Goal: Task Accomplishment & Management: Use online tool/utility

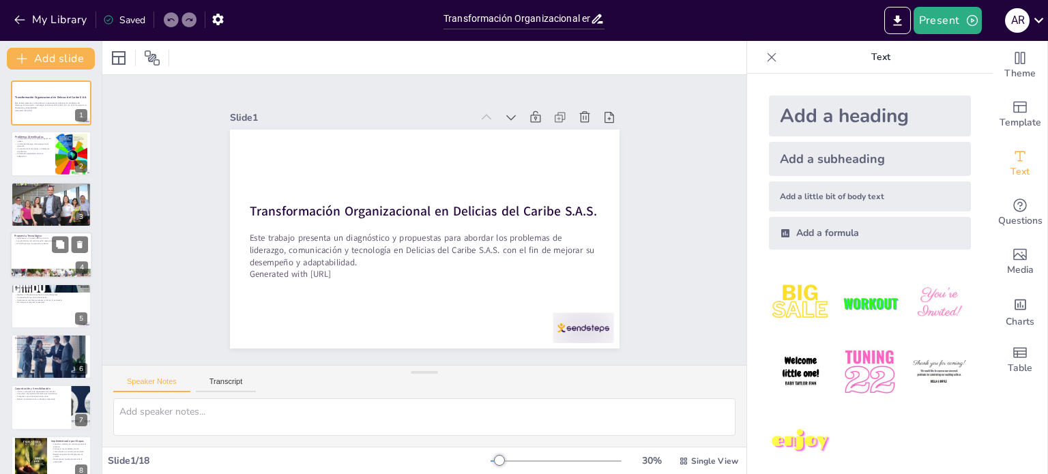
checkbox input "true"
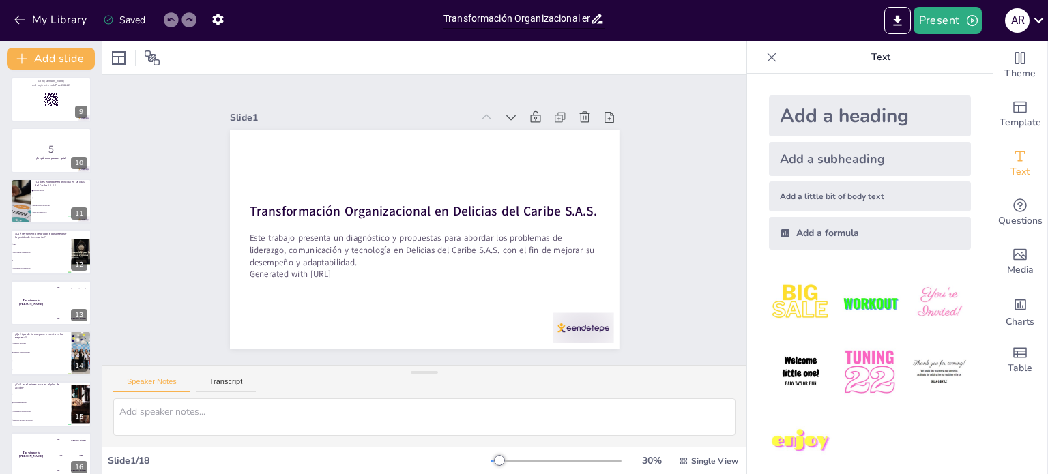
checkbox input "true"
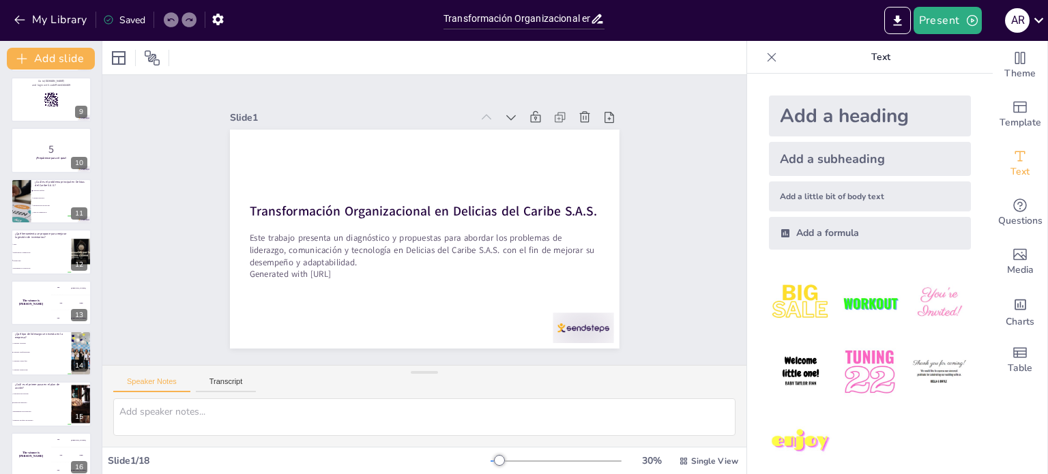
checkbox input "true"
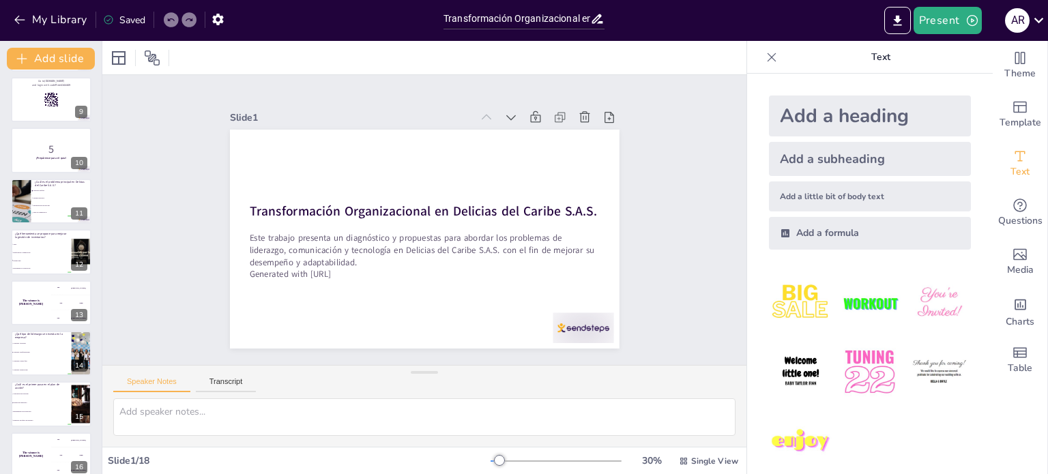
checkbox input "true"
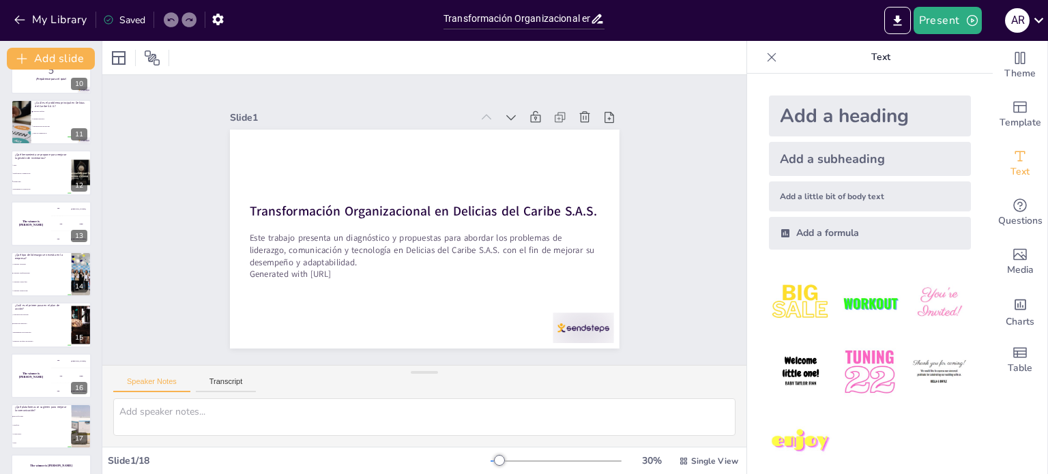
checkbox input "true"
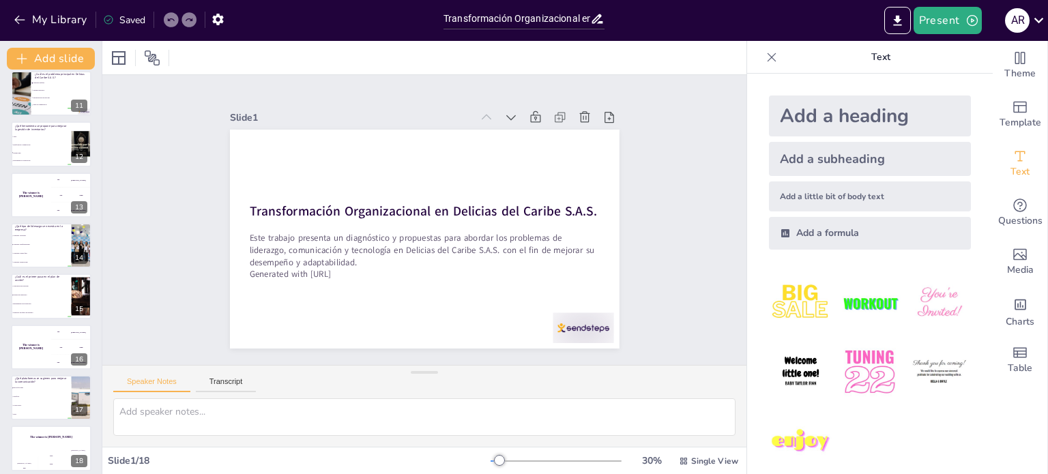
checkbox input "true"
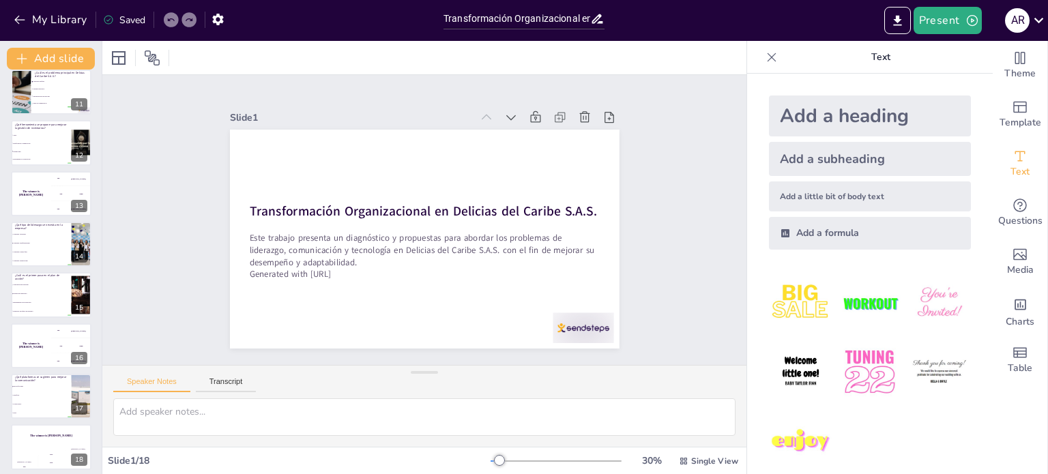
scroll to position [525, 0]
checkbox input "true"
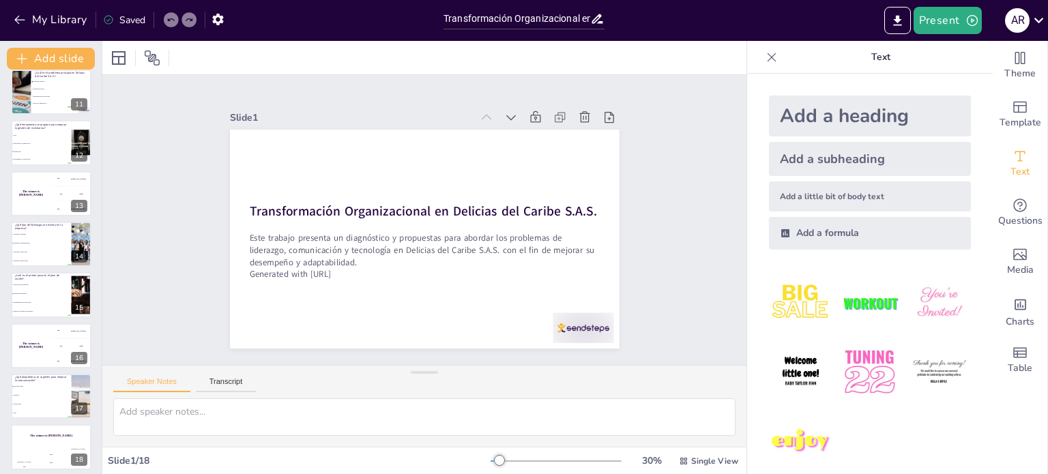
checkbox input "true"
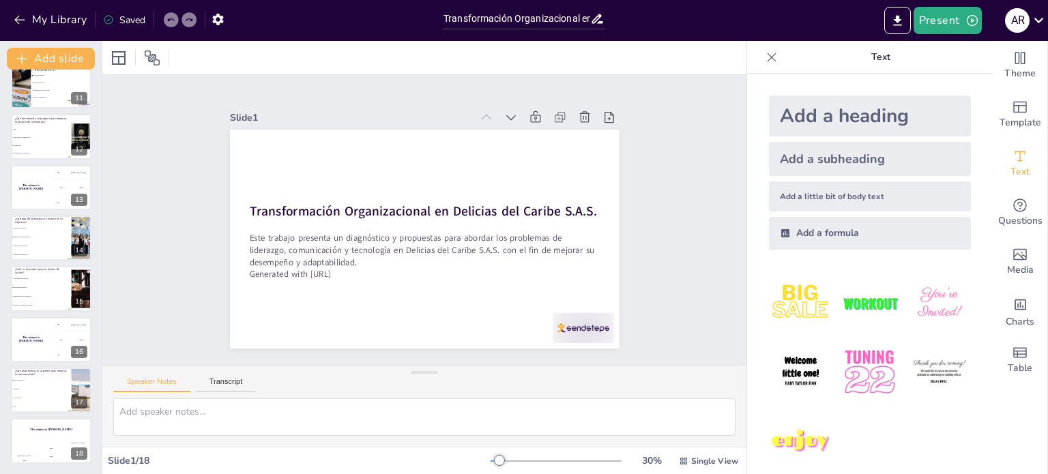
checkbox input "true"
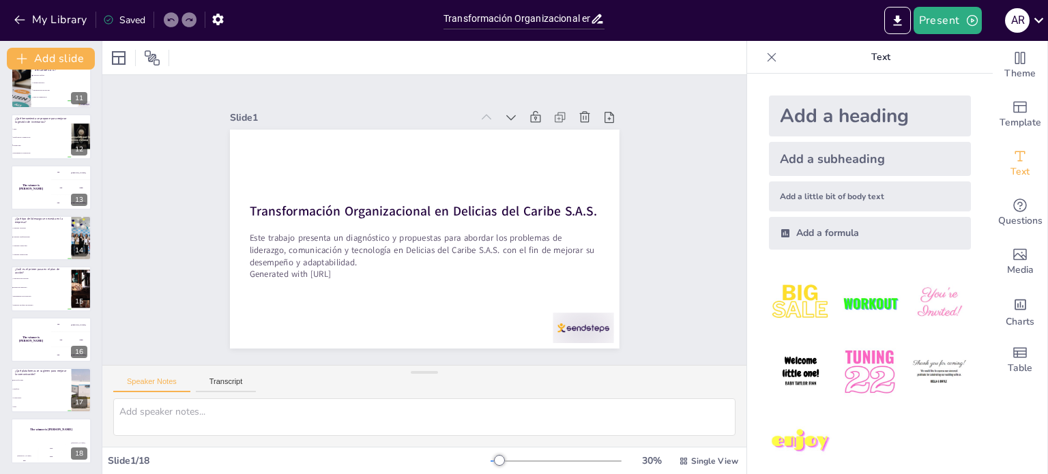
checkbox input "true"
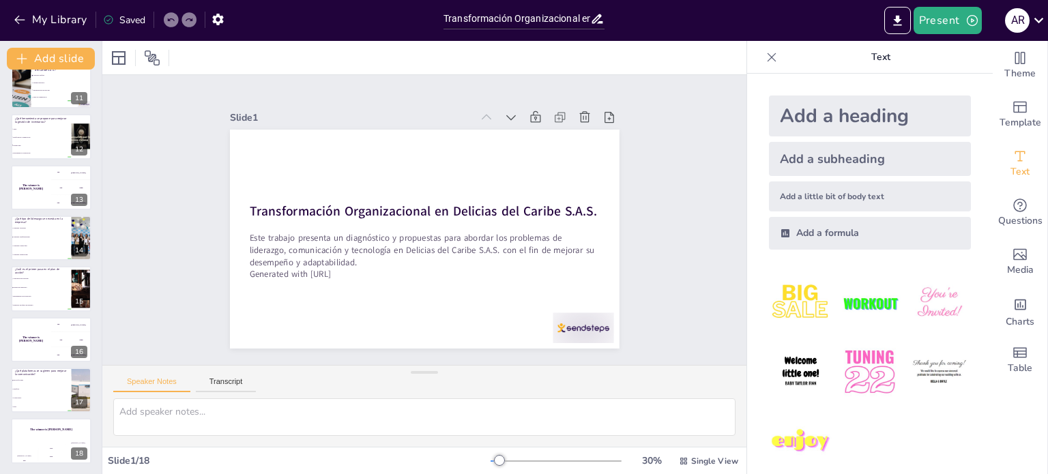
checkbox input "true"
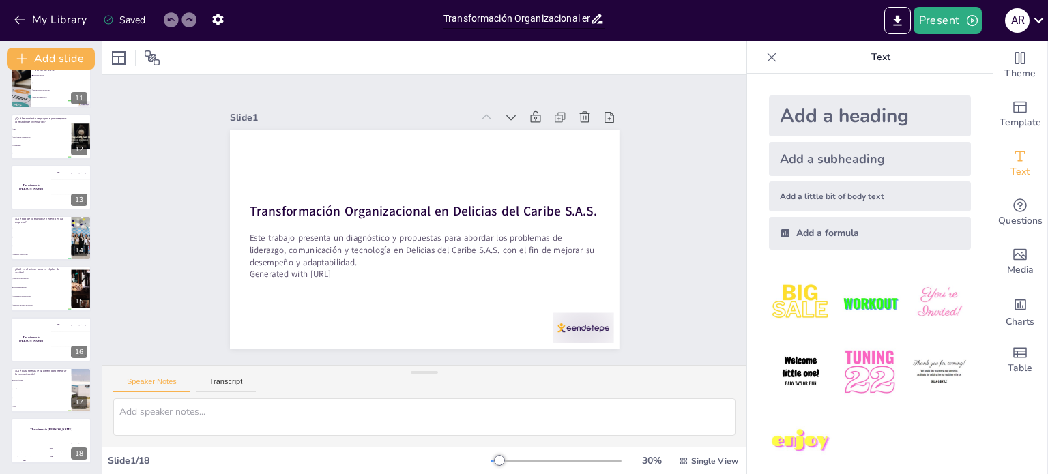
checkbox input "true"
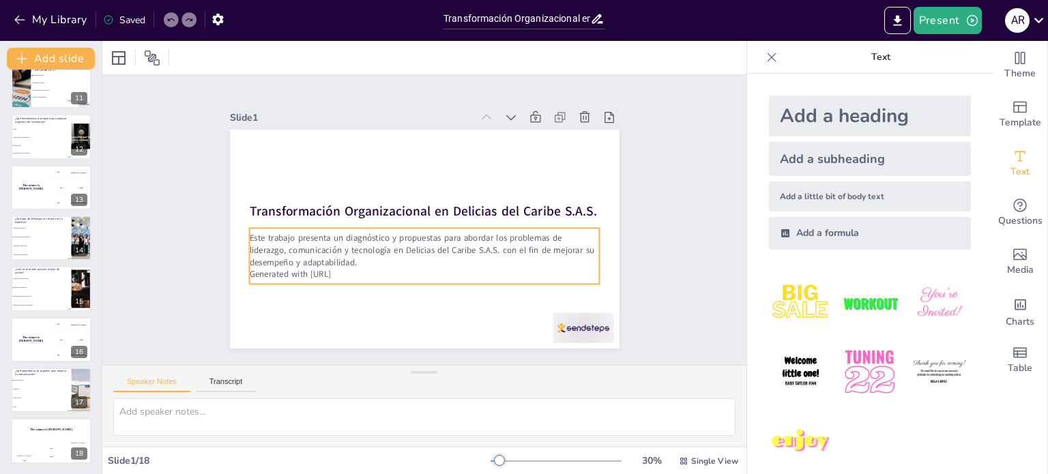
checkbox input "true"
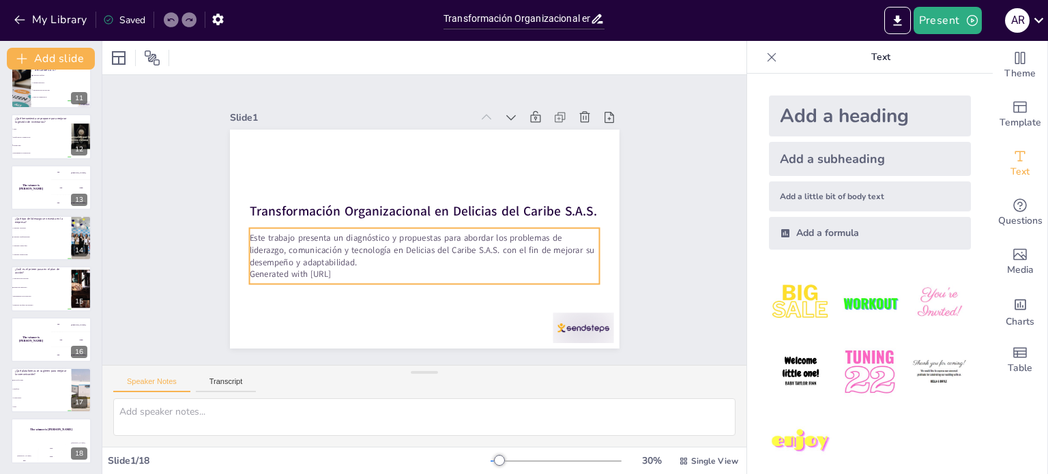
checkbox input "true"
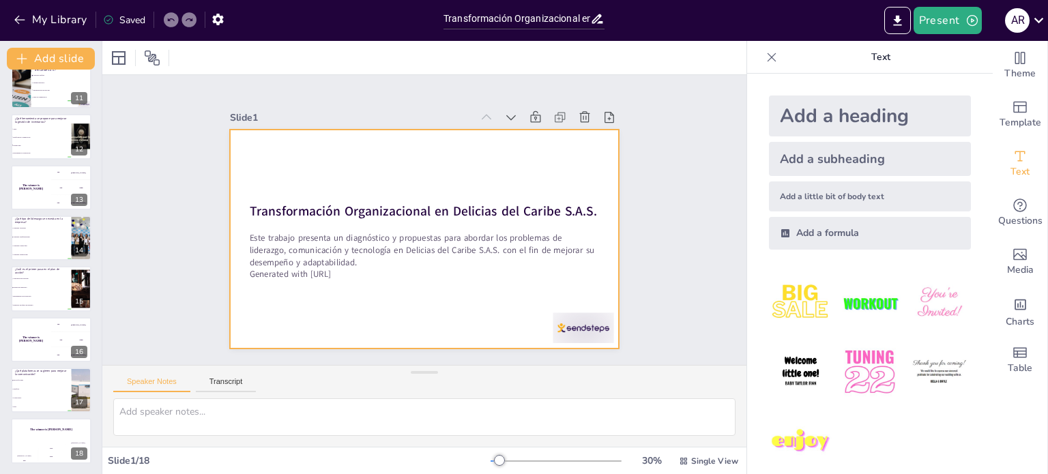
checkbox input "true"
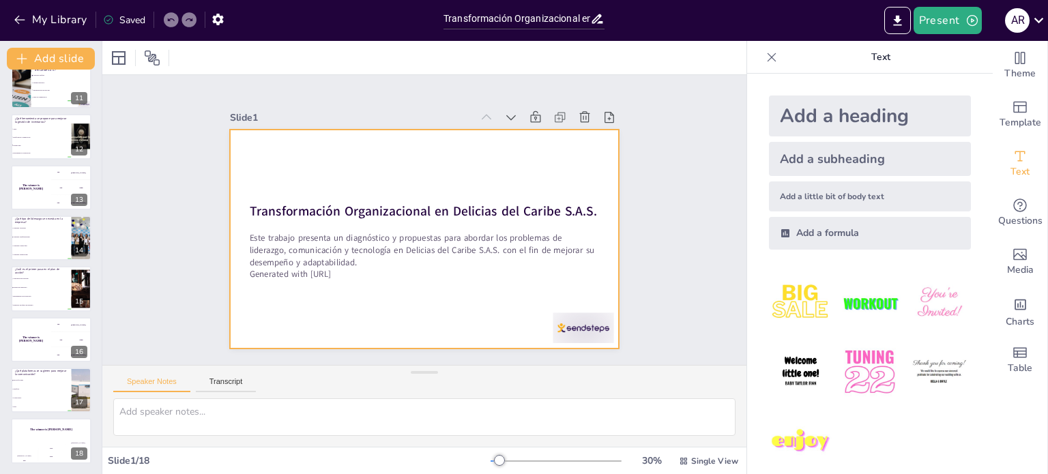
checkbox input "true"
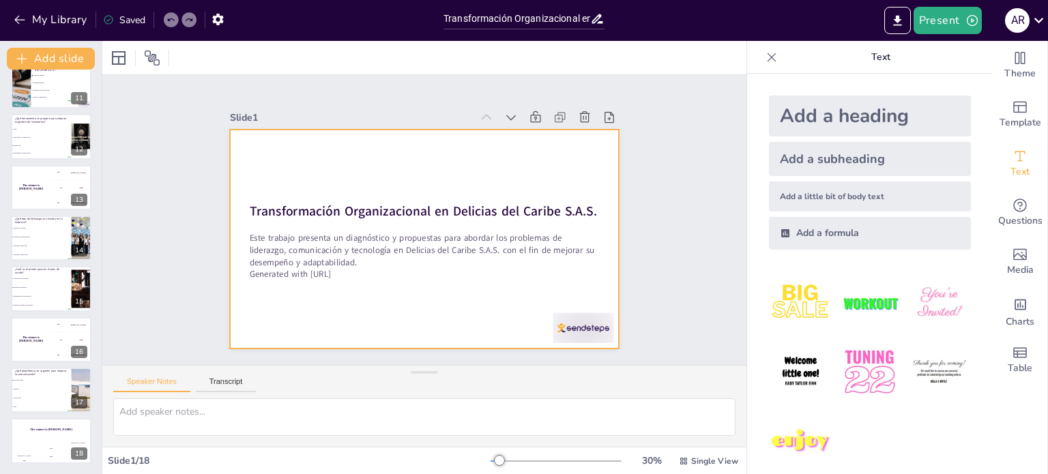
checkbox input "true"
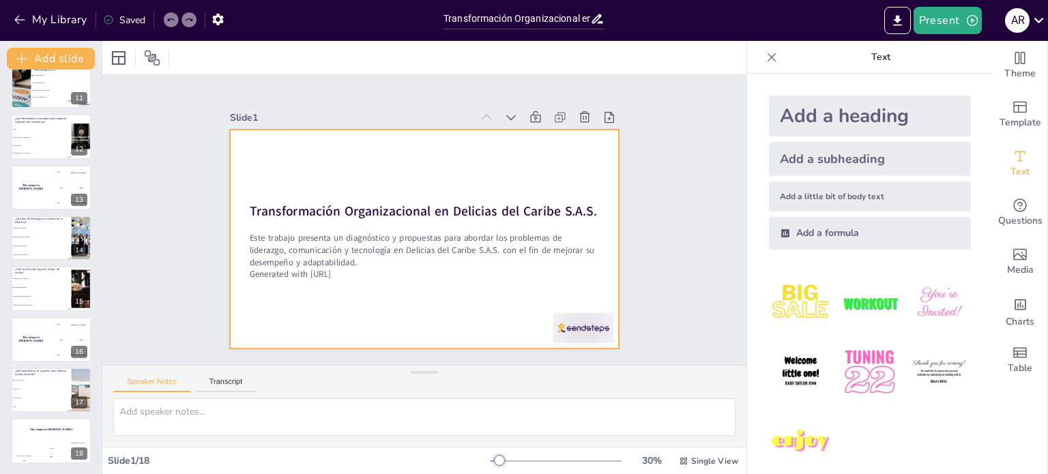
checkbox input "true"
